Goal: Transaction & Acquisition: Book appointment/travel/reservation

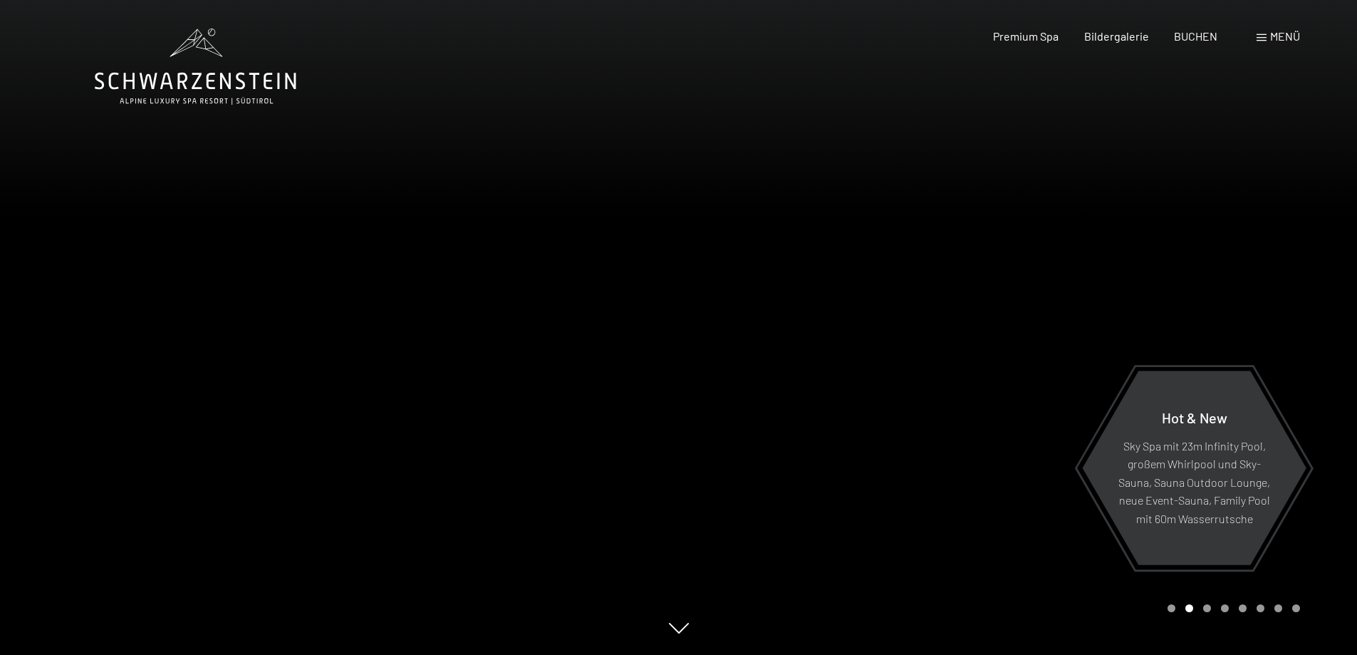
click at [1187, 44] on div "Buchen Anfragen Premium Spa Bildergalerie BUCHEN Menü DE IT EN Gutschein Bilder…" at bounding box center [1121, 37] width 357 height 16
click at [1188, 37] on span "BUCHEN" at bounding box center [1195, 34] width 43 height 14
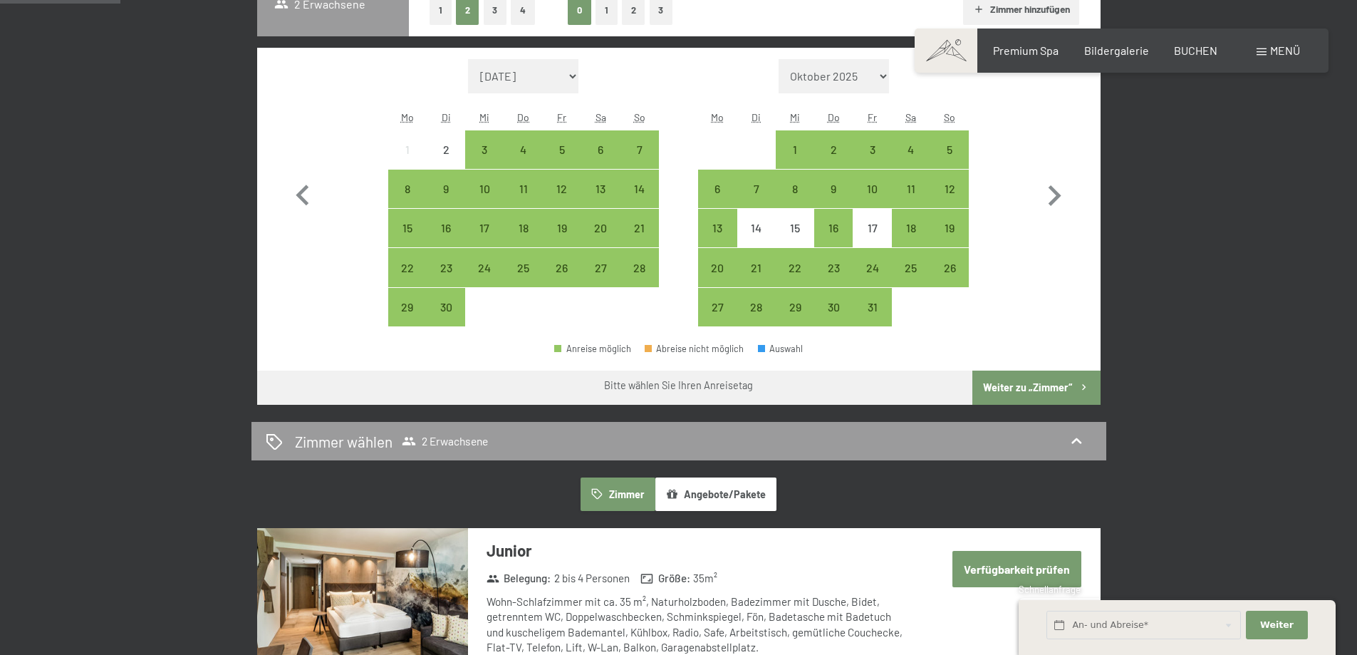
scroll to position [428, 0]
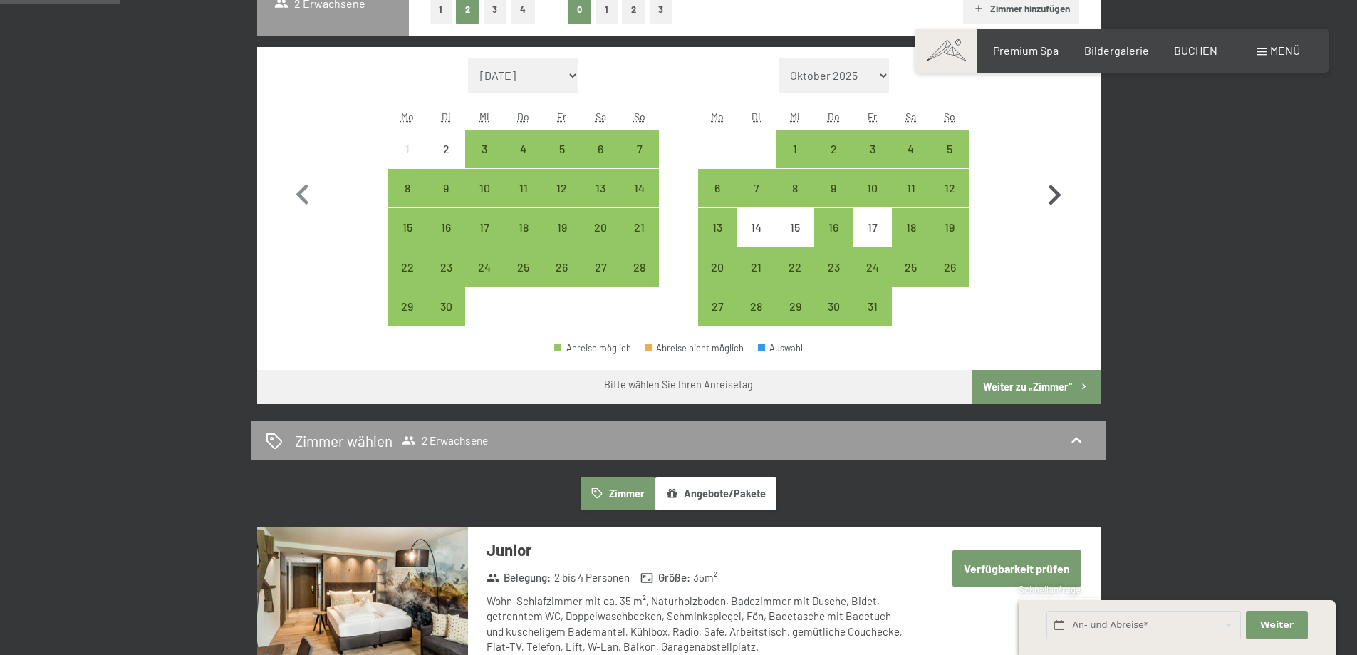
click at [1052, 182] on icon "button" at bounding box center [1054, 195] width 41 height 41
select select "2025-10-01"
select select "2025-11-01"
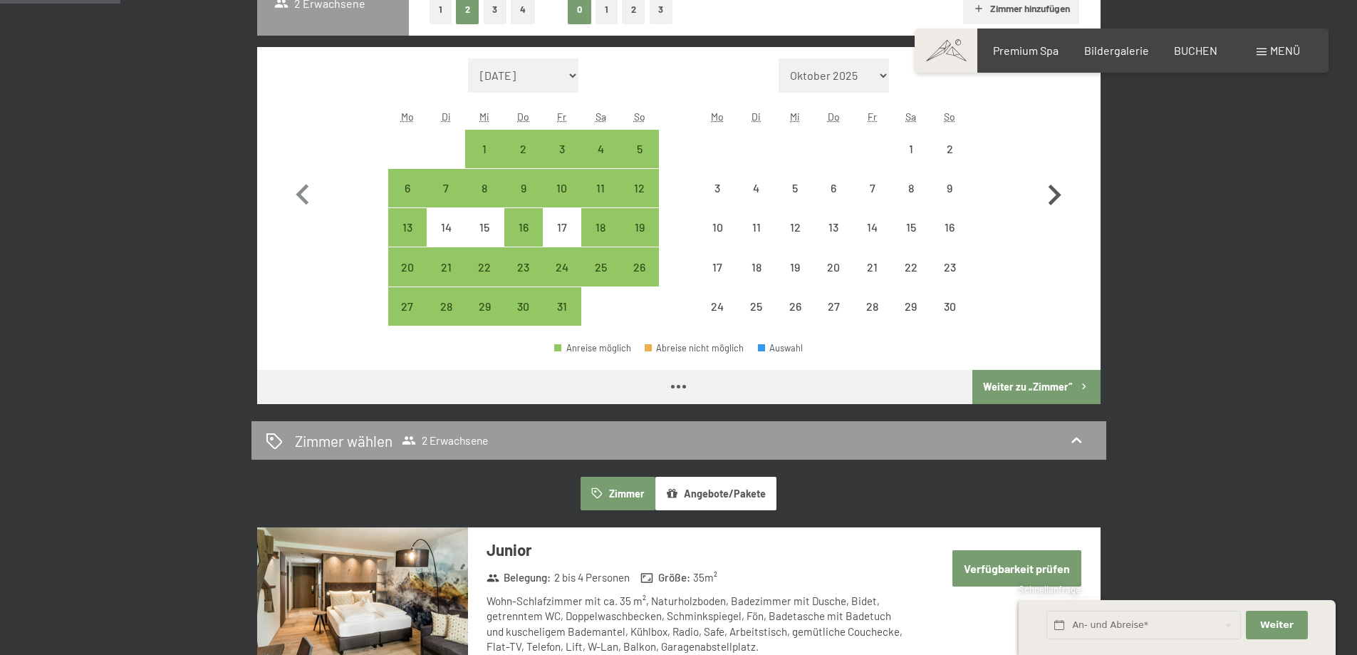
click at [1053, 182] on icon "button" at bounding box center [1054, 195] width 41 height 41
select select "2025-11-01"
select select "2025-12-01"
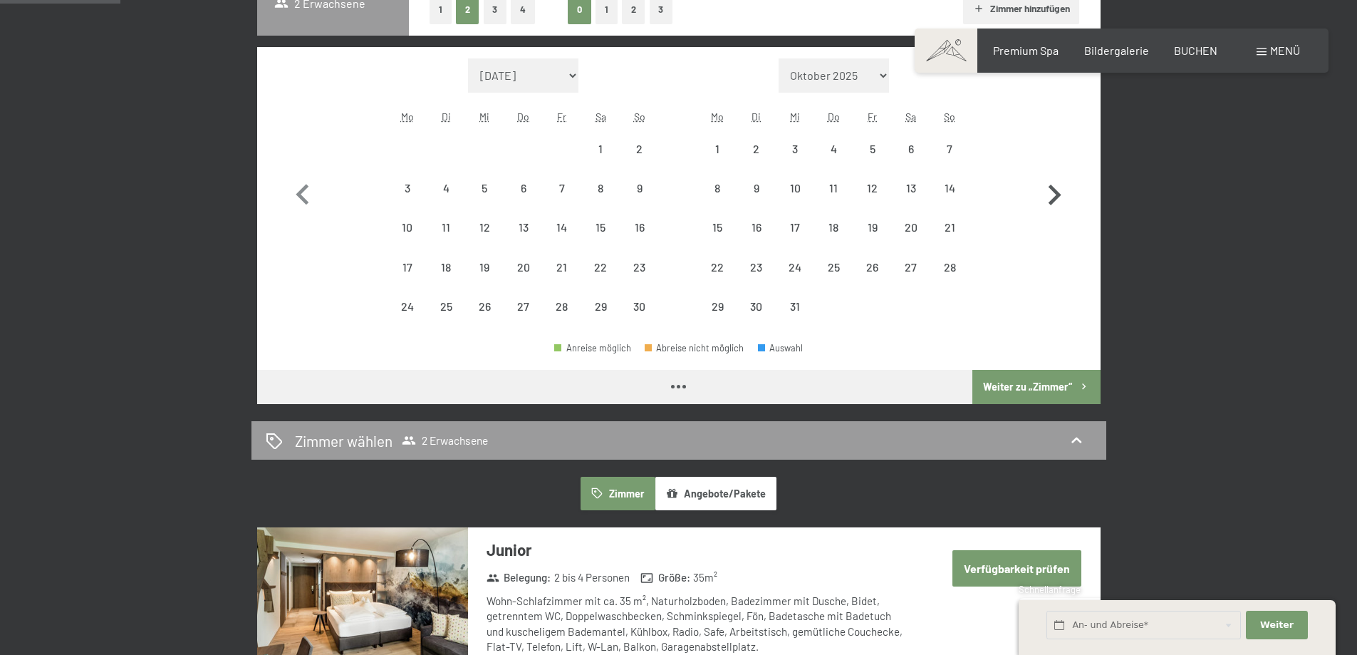
click at [1053, 182] on icon "button" at bounding box center [1054, 195] width 41 height 41
select select "2025-12-01"
select select "2026-01-01"
select select "2025-12-01"
select select "2026-01-01"
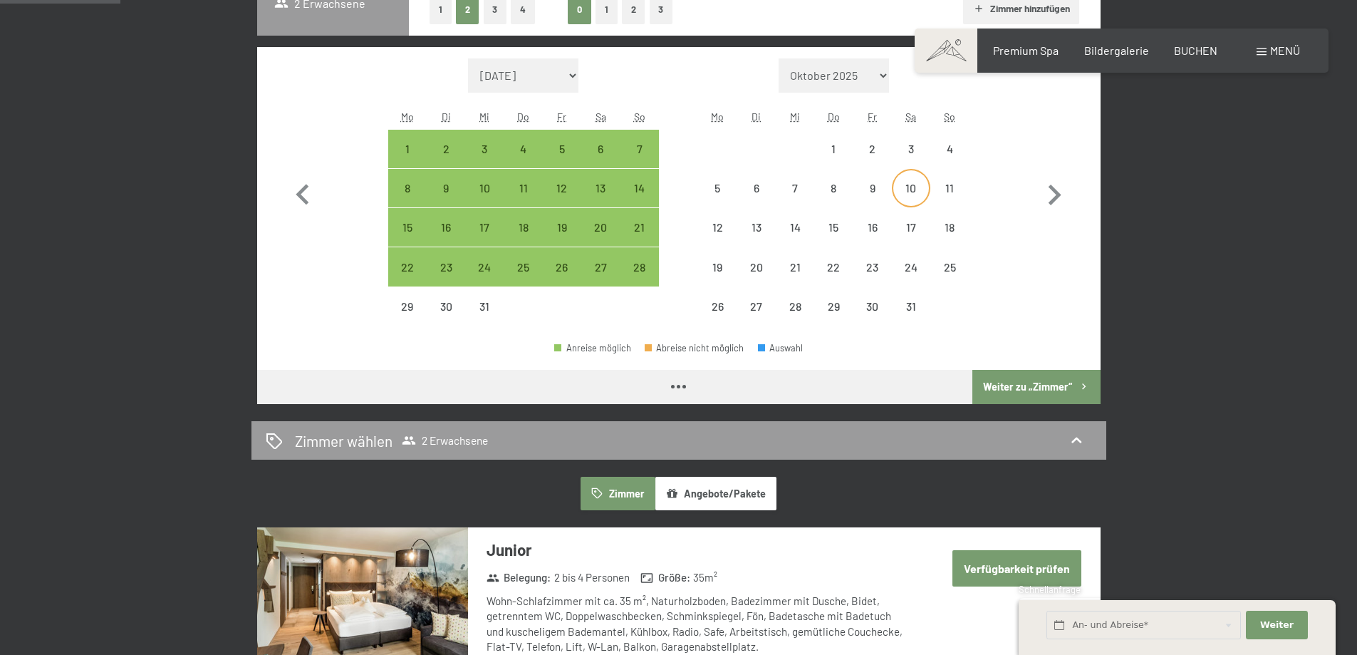
select select "2025-12-01"
select select "2026-01-01"
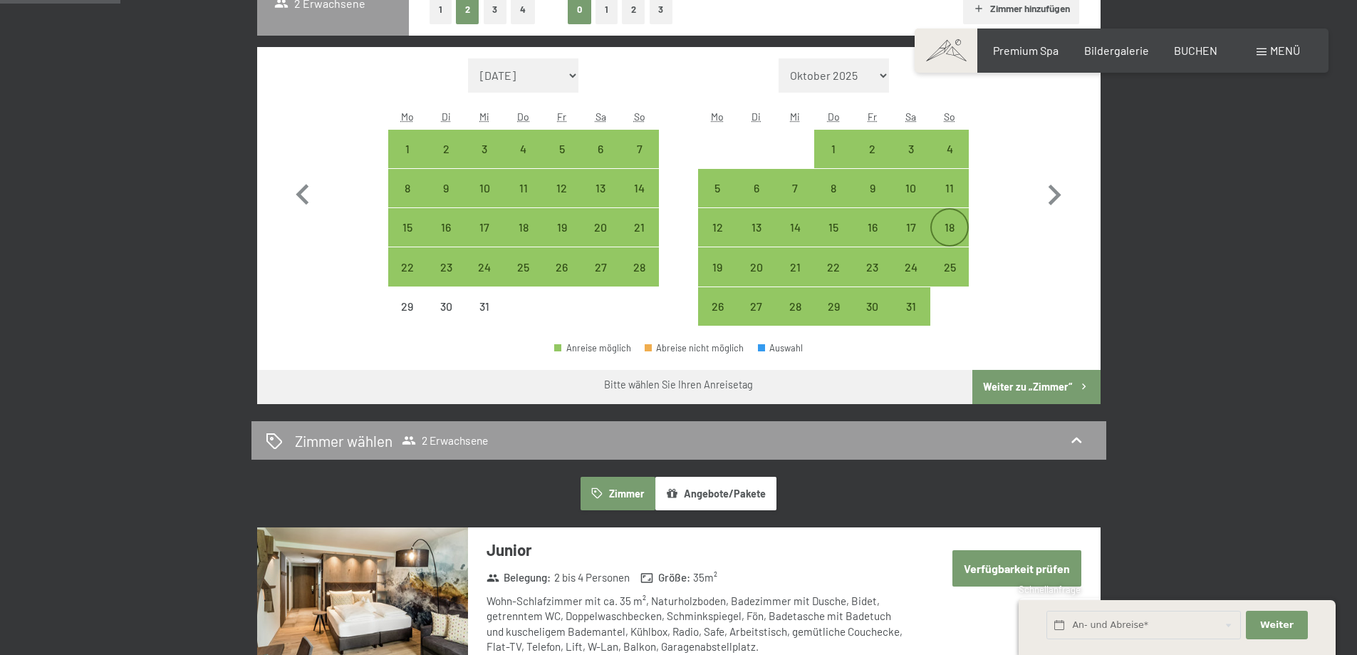
click at [946, 223] on div "18" at bounding box center [950, 240] width 36 height 36
select select "2025-12-01"
select select "2026-01-01"
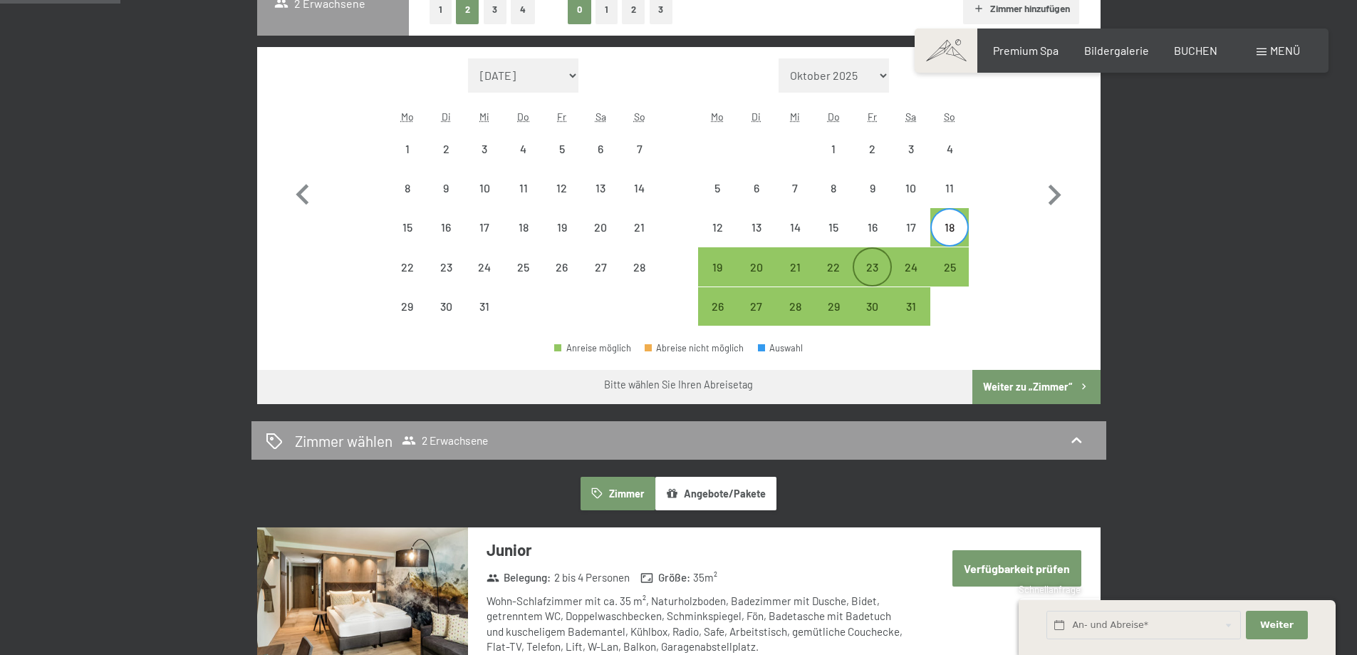
click at [884, 252] on div "23" at bounding box center [872, 266] width 38 height 38
select select "2025-12-01"
select select "2026-01-01"
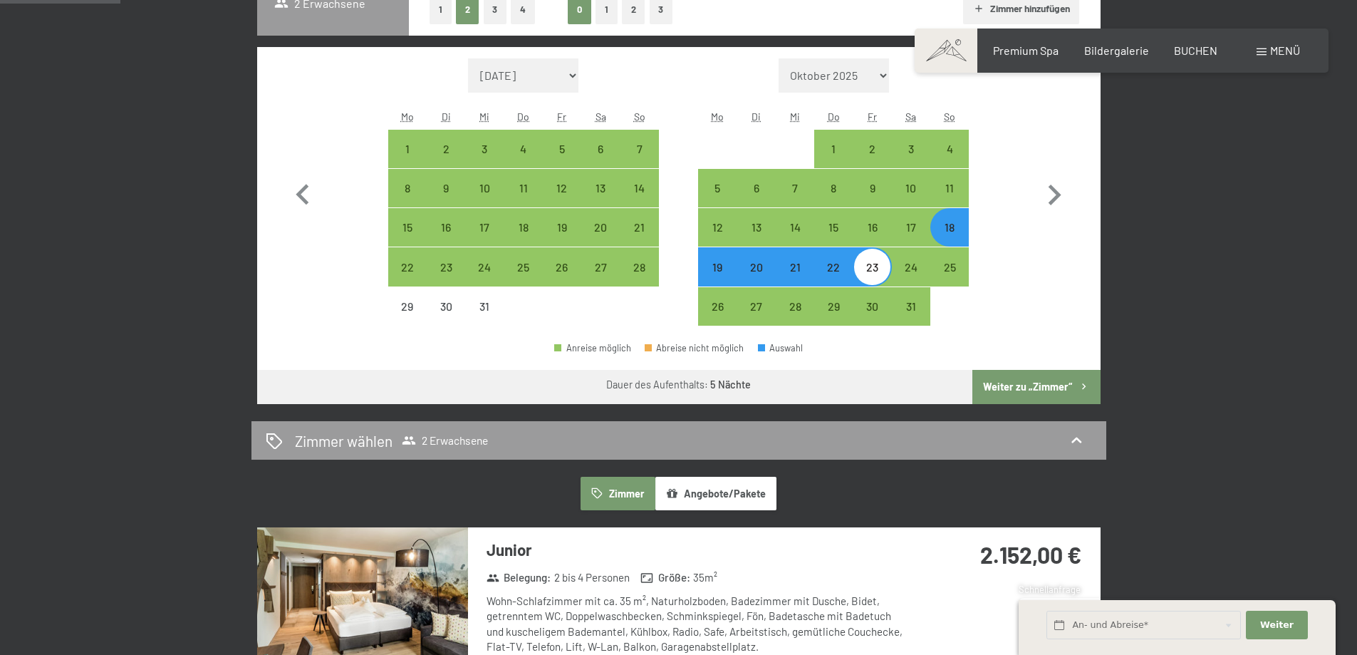
click at [1017, 398] on button "Weiter zu „Zimmer“" at bounding box center [1037, 387] width 128 height 34
select select "2025-12-01"
select select "2026-01-01"
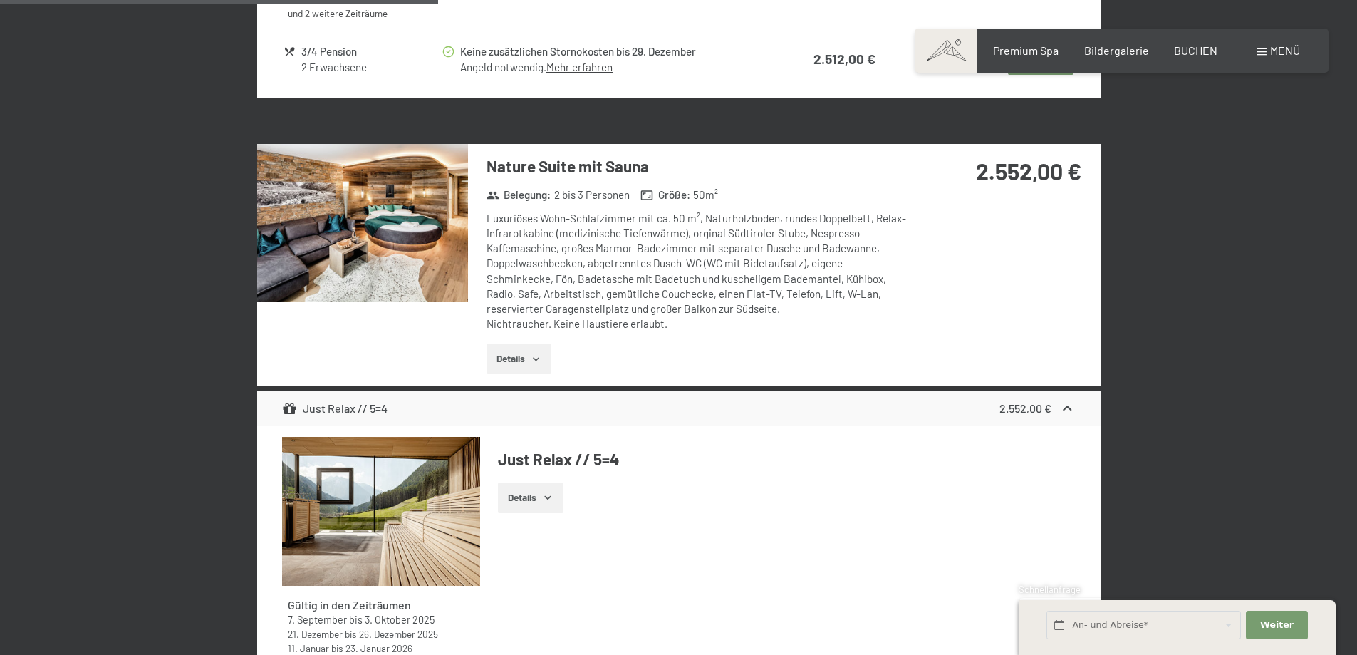
scroll to position [2549, 0]
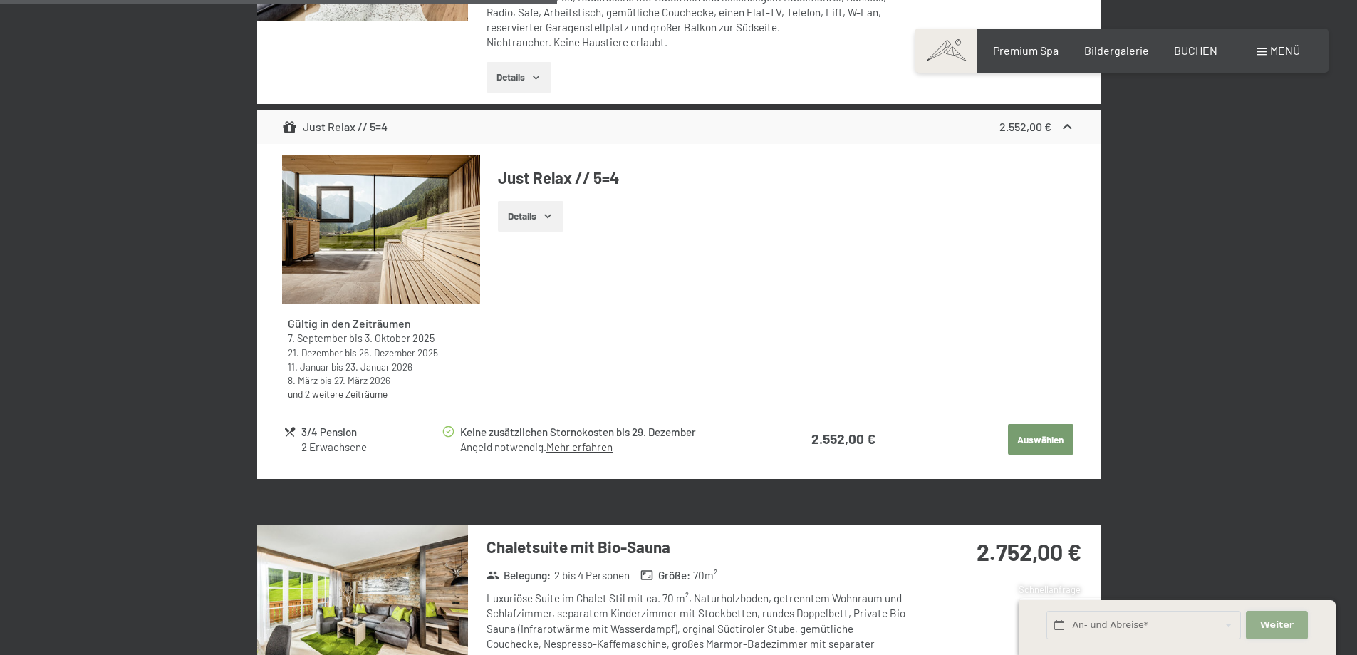
click at [1284, 629] on span "Weiter" at bounding box center [1277, 624] width 33 height 13
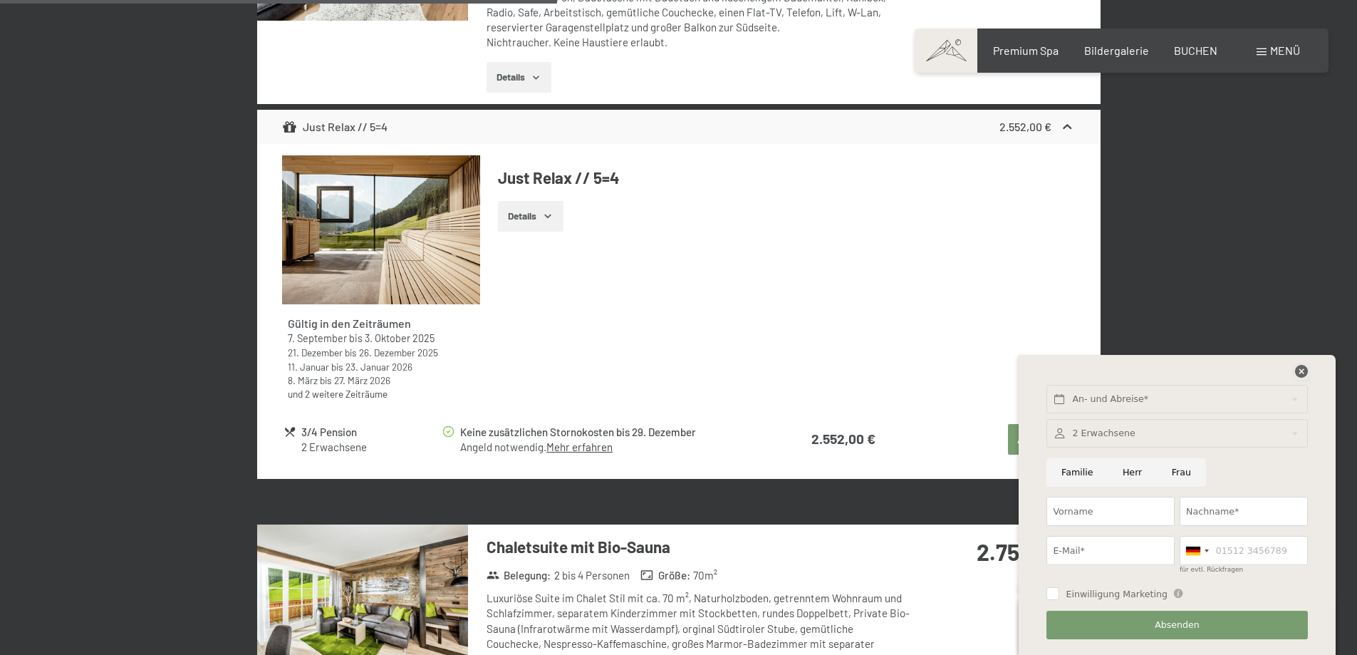
click at [1304, 369] on icon at bounding box center [1301, 371] width 13 height 13
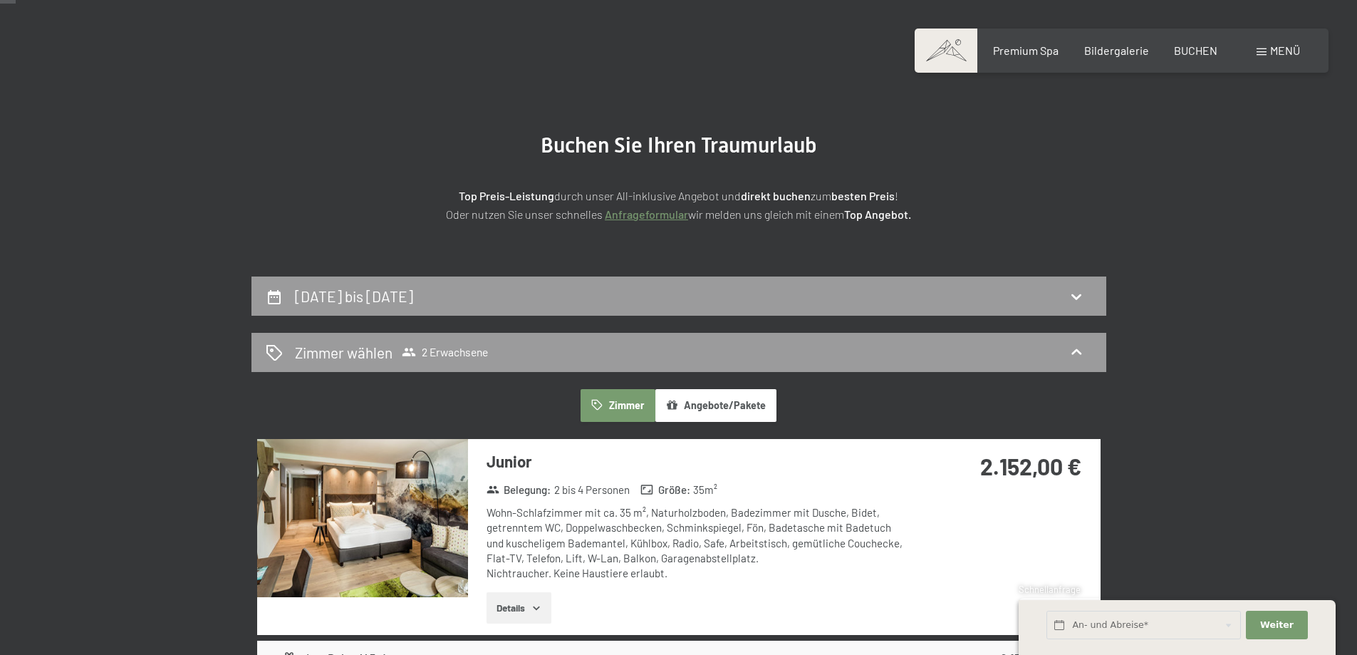
scroll to position [249, 0]
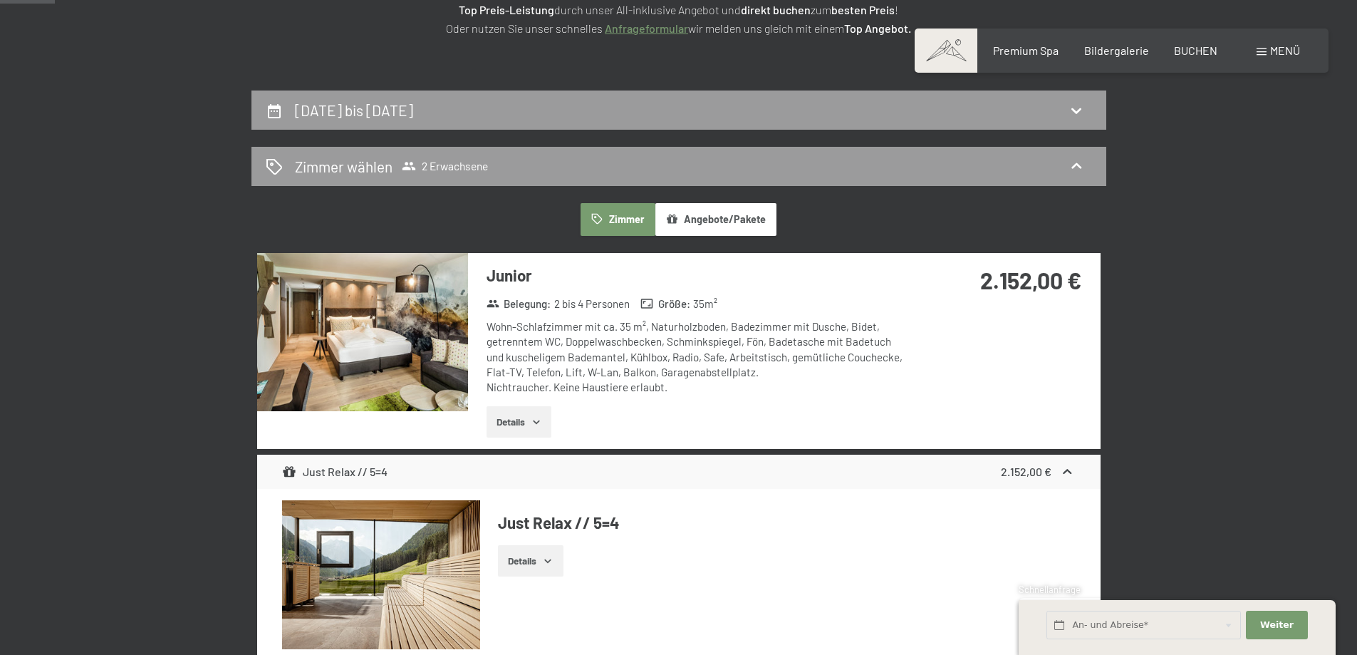
click at [1037, 356] on div "Junior Belegung : 2 bis 4 Personen Größe : 35 m² Wohn-Schlafzimmer mit ca. 35 m…" at bounding box center [679, 351] width 844 height 196
drag, startPoint x: 1022, startPoint y: 307, endPoint x: 901, endPoint y: 328, distance: 122.9
click at [1020, 306] on div "2.152,00 €" at bounding box center [1006, 297] width 190 height 89
click at [1023, 278] on strong "2.152,00 €" at bounding box center [1030, 279] width 101 height 27
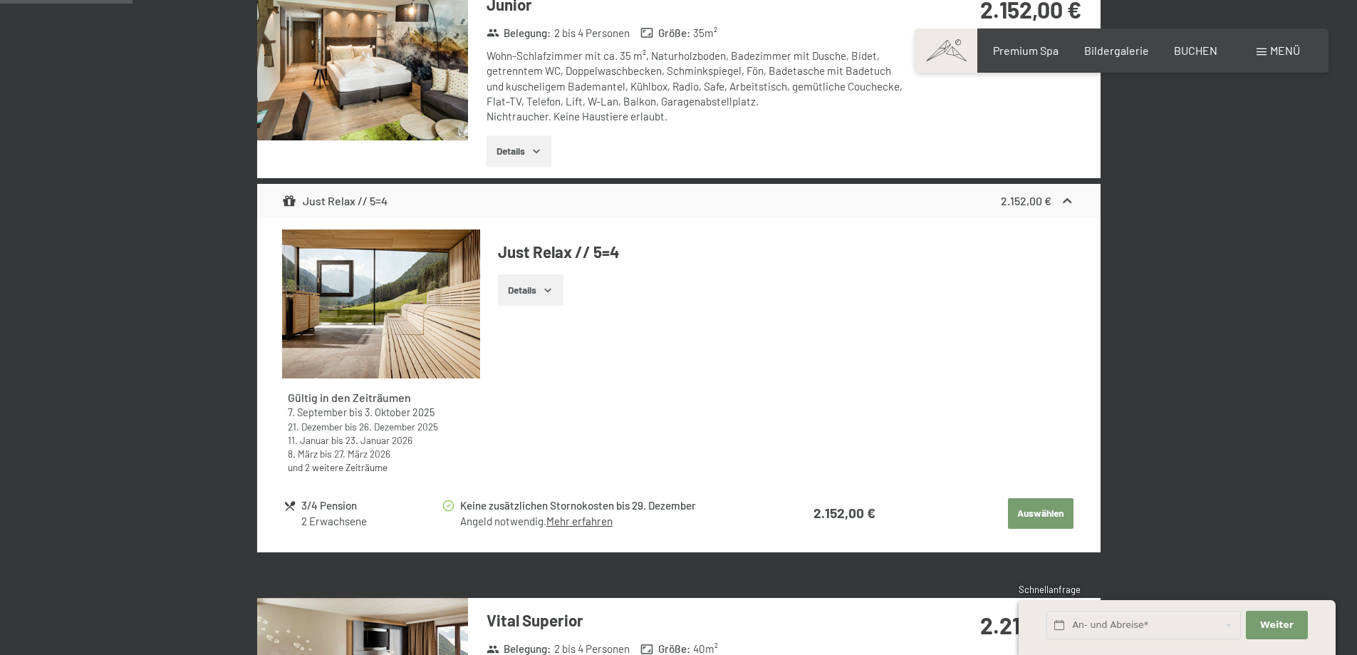
scroll to position [606, 0]
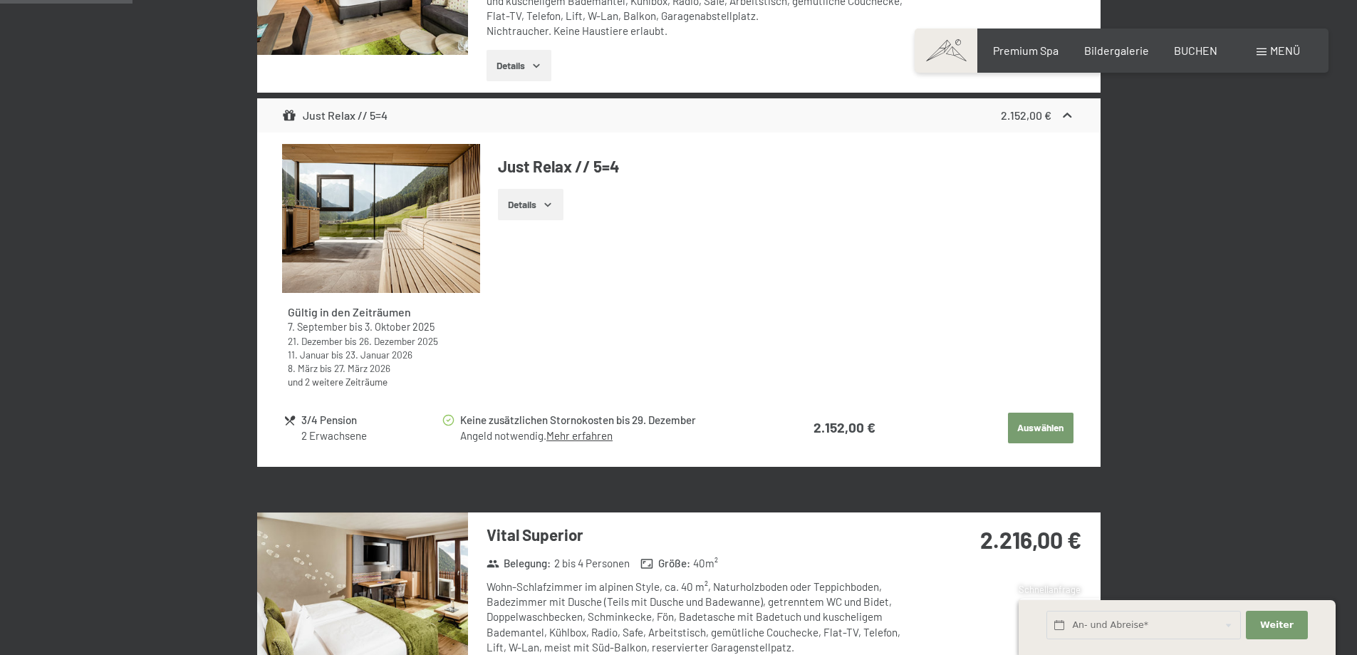
click at [1021, 427] on button "Auswählen" at bounding box center [1041, 428] width 66 height 31
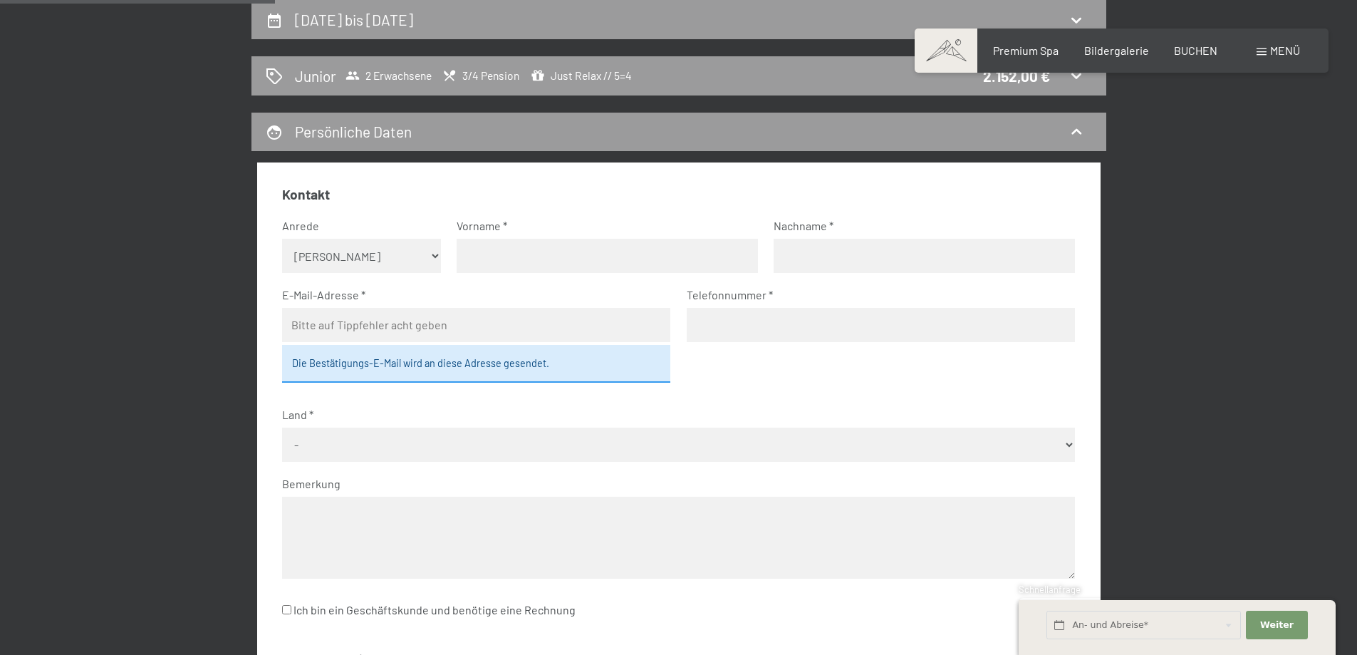
scroll to position [55, 0]
